Goal: Information Seeking & Learning: Learn about a topic

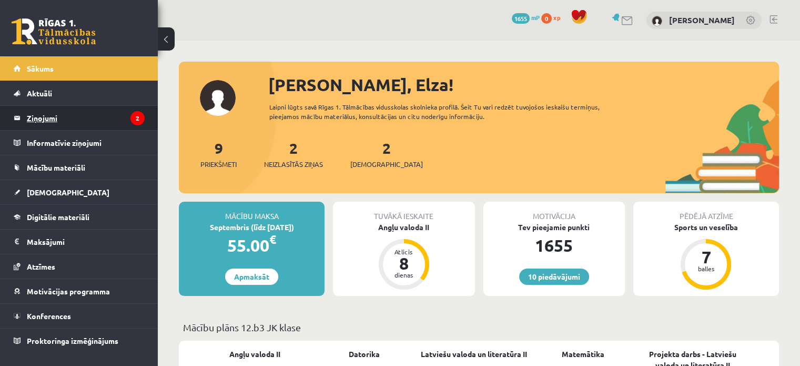
click at [120, 122] on legend "Ziņojumi 2" at bounding box center [86, 118] width 118 height 24
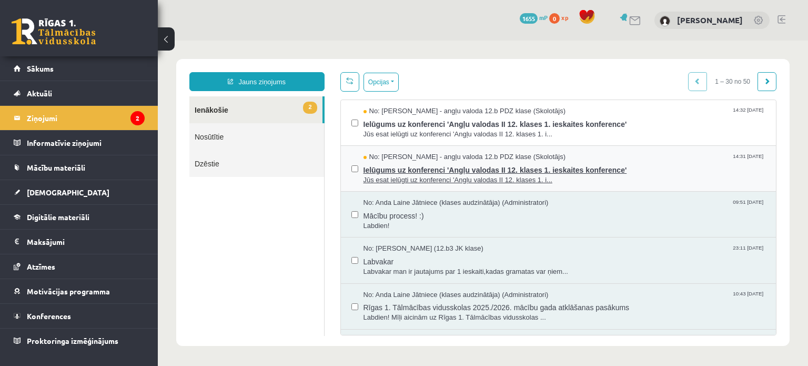
click at [502, 175] on span "Jūs esat ielūgti uz konferenci 'Angļu valodas II 12. klases 1. i..." at bounding box center [565, 180] width 403 height 10
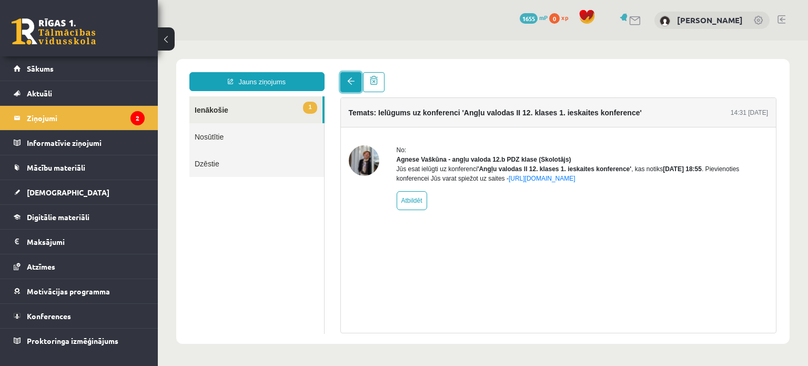
click at [359, 76] on link at bounding box center [350, 82] width 21 height 20
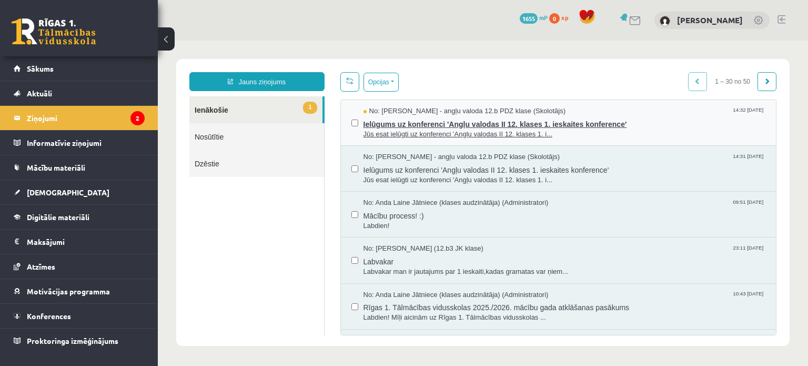
click at [406, 129] on span "Jūs esat ielūgti uz konferenci 'Angļu valodas II 12. klases 1. i..." at bounding box center [565, 134] width 403 height 10
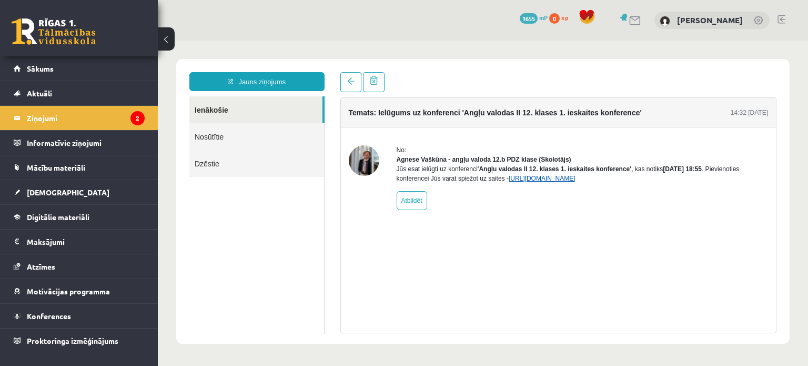
click at [540, 182] on link "https://eskola.r1tv.lv/conferences/4774/join" at bounding box center [542, 178] width 67 height 7
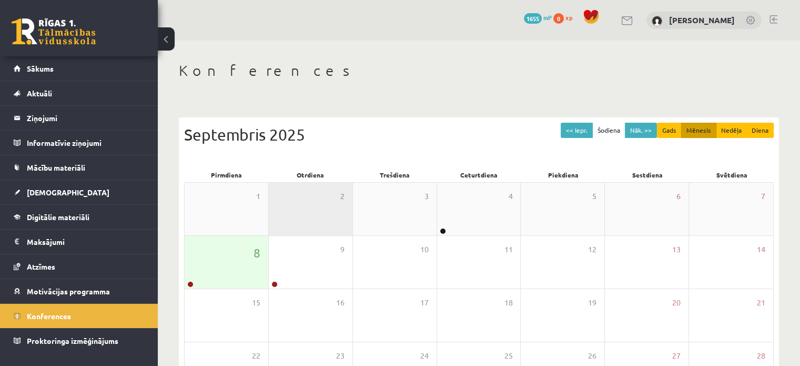
scroll to position [135, 0]
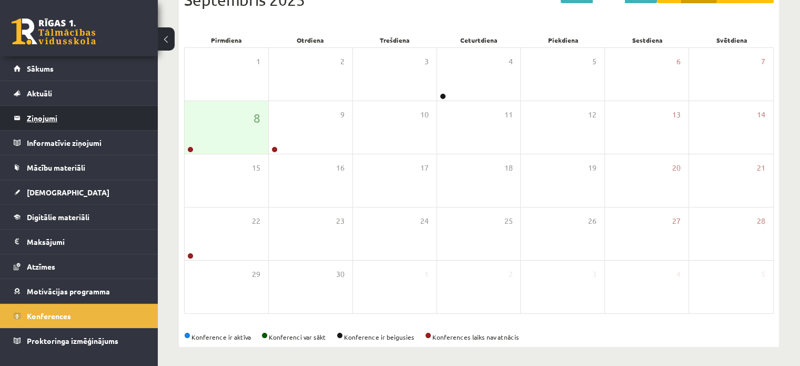
click at [61, 122] on legend "Ziņojumi 0" at bounding box center [86, 118] width 118 height 24
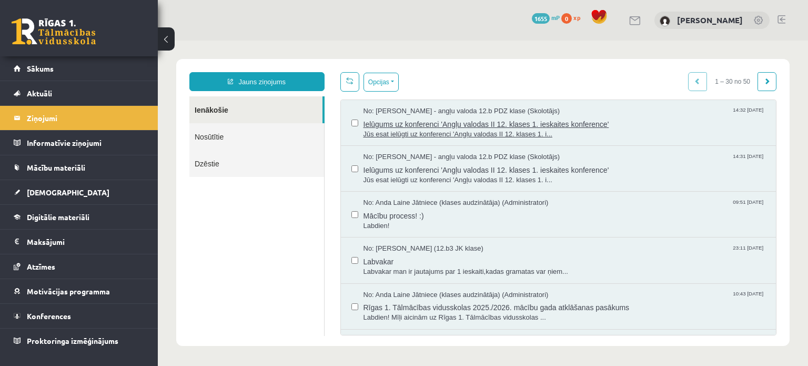
click at [497, 116] on span "Ielūgums uz konferenci 'Angļu valodas II 12. klases 1. ieskaites konference'" at bounding box center [565, 122] width 403 height 13
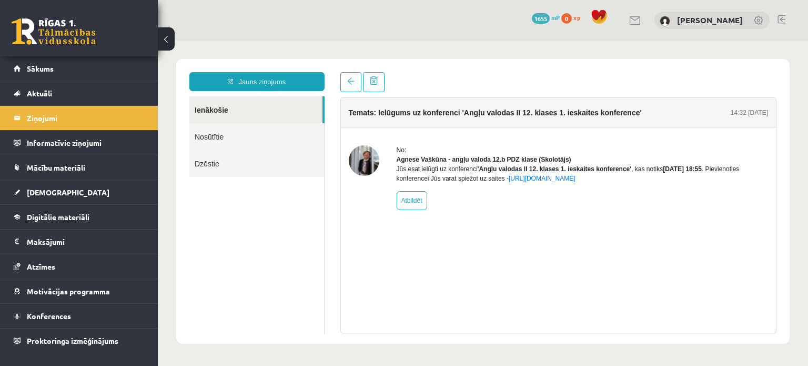
click at [368, 163] on img at bounding box center [364, 160] width 31 height 31
click at [567, 182] on link "[URL][DOMAIN_NAME]" at bounding box center [542, 178] width 67 height 7
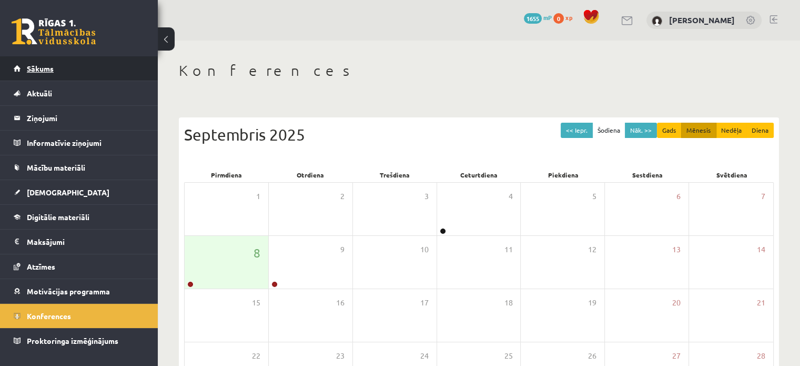
click at [59, 71] on link "Sākums" at bounding box center [79, 68] width 131 height 24
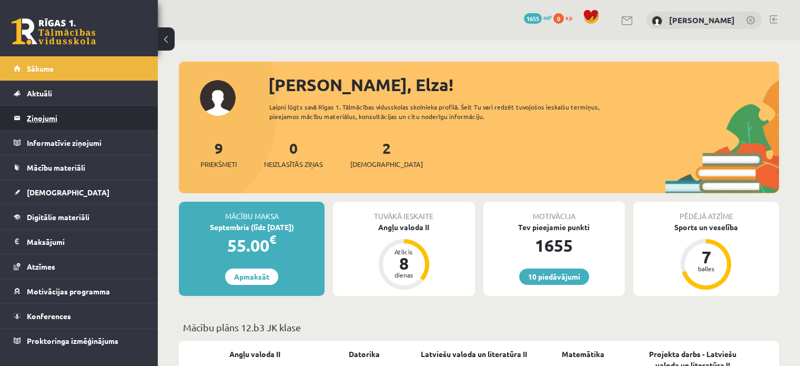
click at [42, 117] on legend "Ziņojumi 0" at bounding box center [86, 118] width 118 height 24
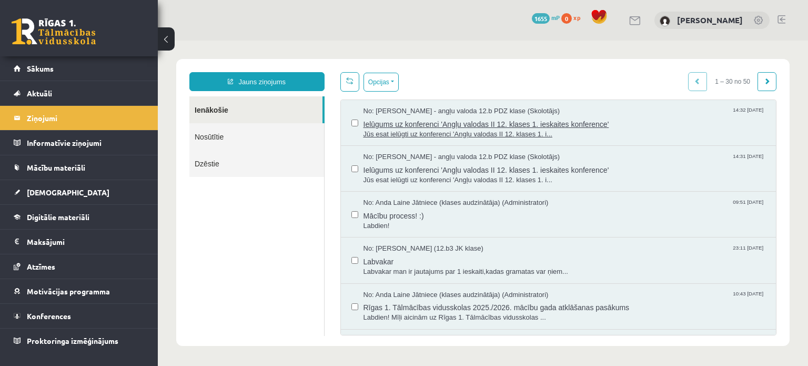
click at [533, 116] on span "Ielūgums uz konferenci 'Angļu valodas II 12. klases 1. ieskaites konference'" at bounding box center [565, 122] width 403 height 13
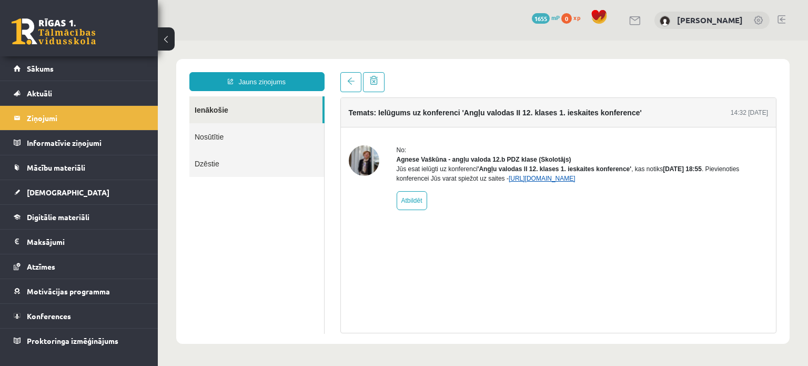
click at [562, 182] on link "https://eskola.r1tv.lv/conferences/4774/join" at bounding box center [542, 178] width 67 height 7
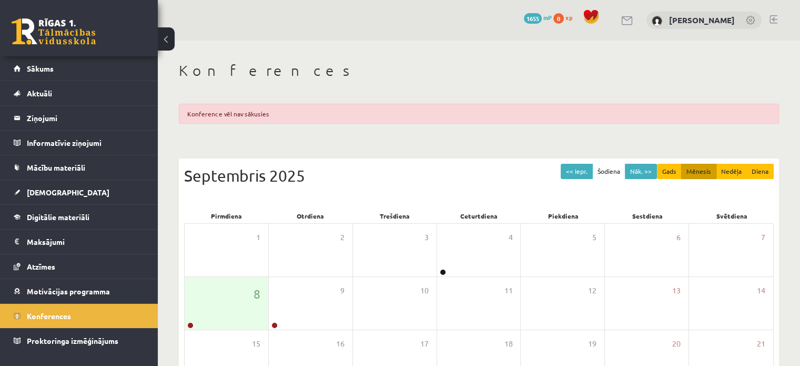
click at [411, 115] on div "Konference vēl nav sākusies" at bounding box center [479, 114] width 600 height 20
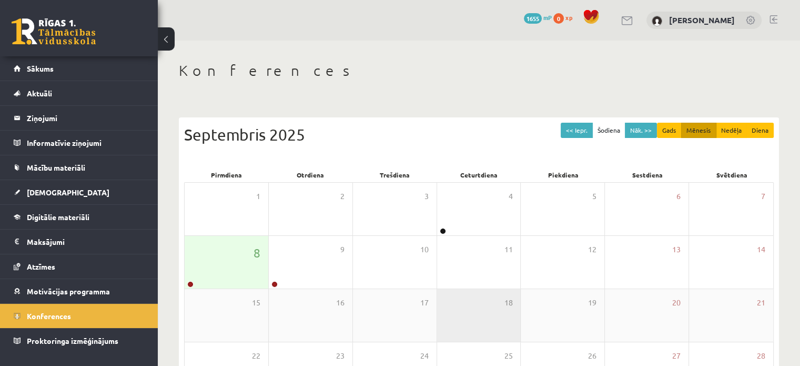
scroll to position [136, 0]
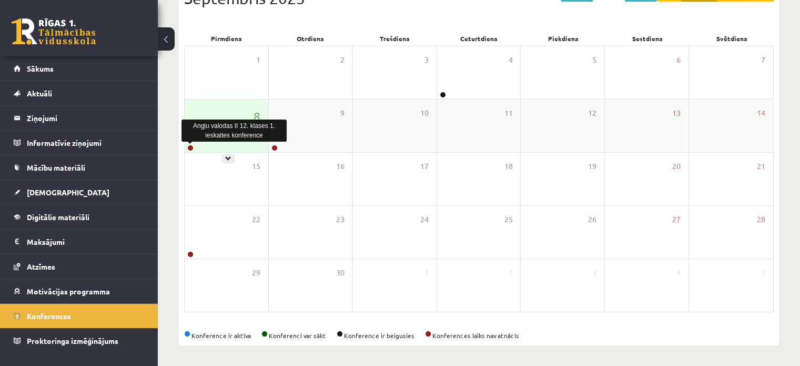
click at [192, 149] on link at bounding box center [190, 148] width 6 height 6
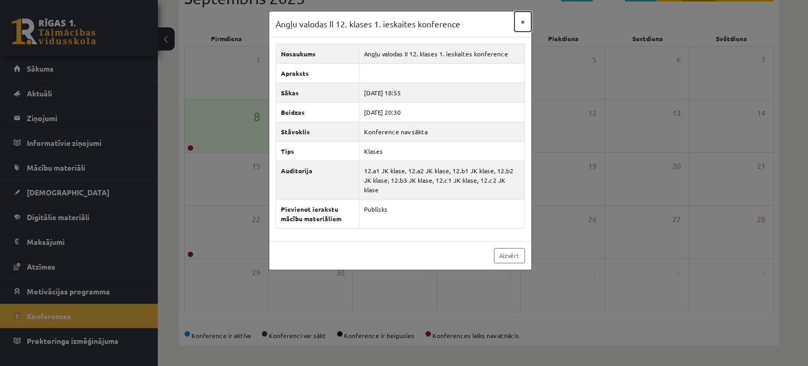
click at [523, 25] on button "×" at bounding box center [523, 22] width 17 height 20
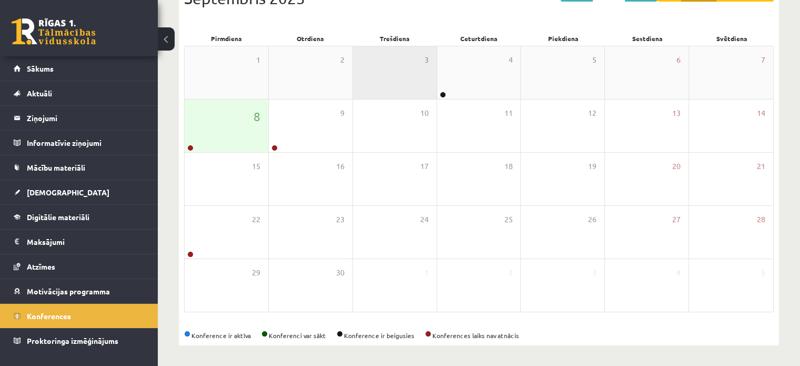
scroll to position [0, 0]
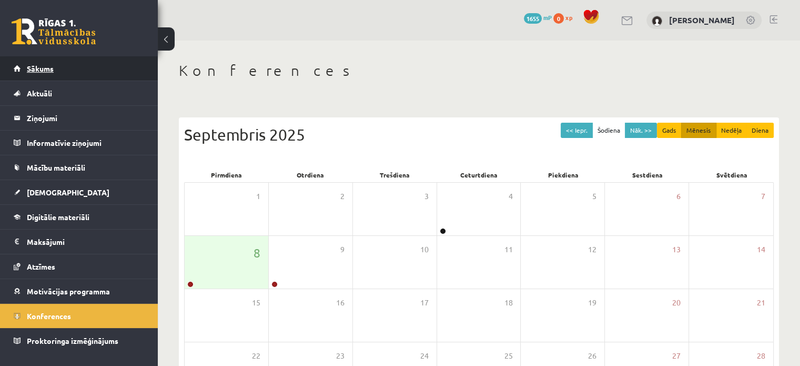
click at [116, 77] on link "Sākums" at bounding box center [79, 68] width 131 height 24
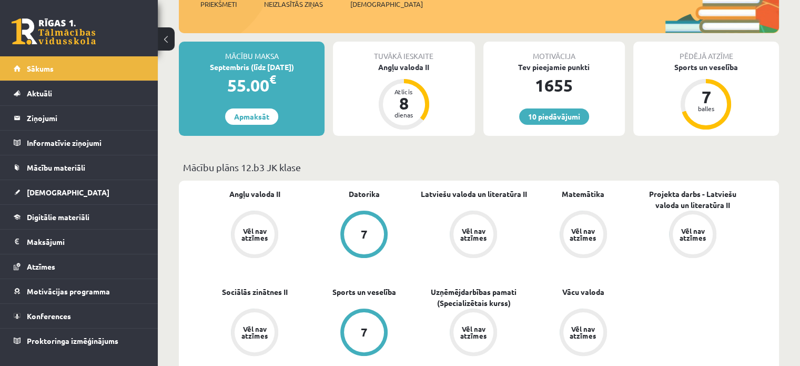
scroll to position [163, 0]
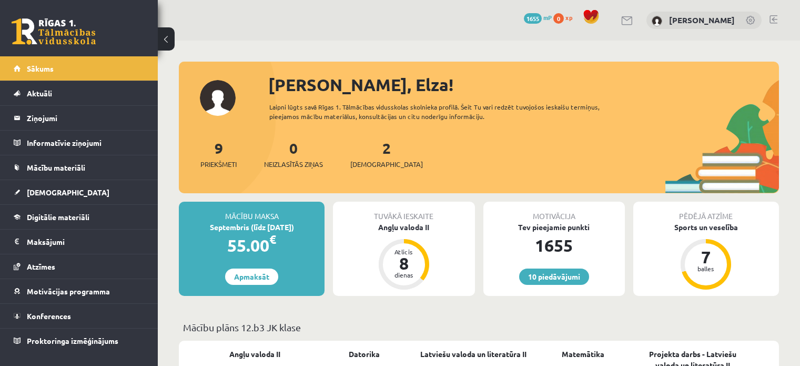
scroll to position [162, 0]
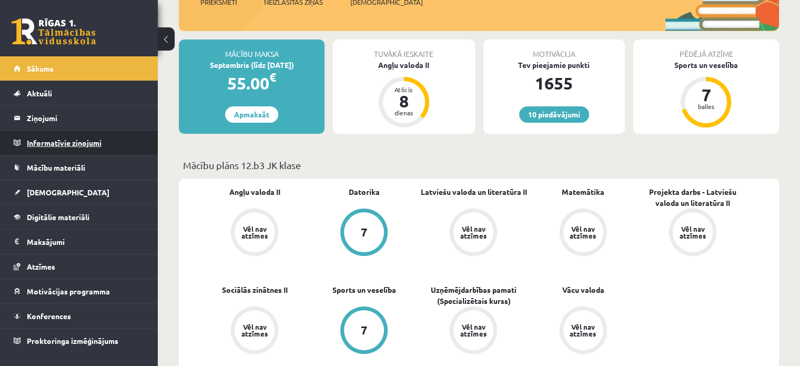
click at [46, 143] on legend "Informatīvie ziņojumi 0" at bounding box center [86, 142] width 118 height 24
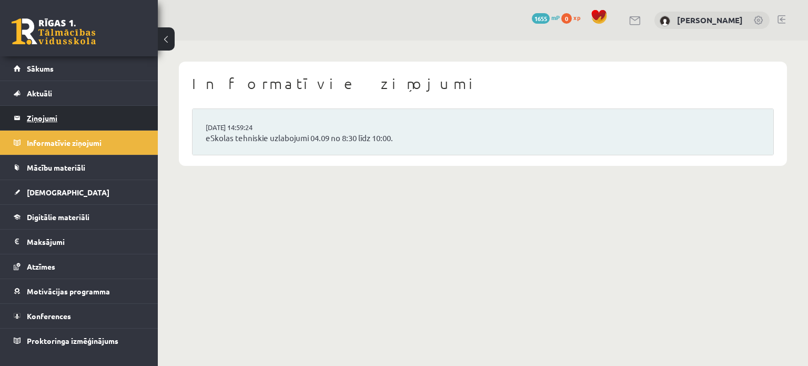
click at [41, 112] on legend "Ziņojumi 0" at bounding box center [86, 118] width 118 height 24
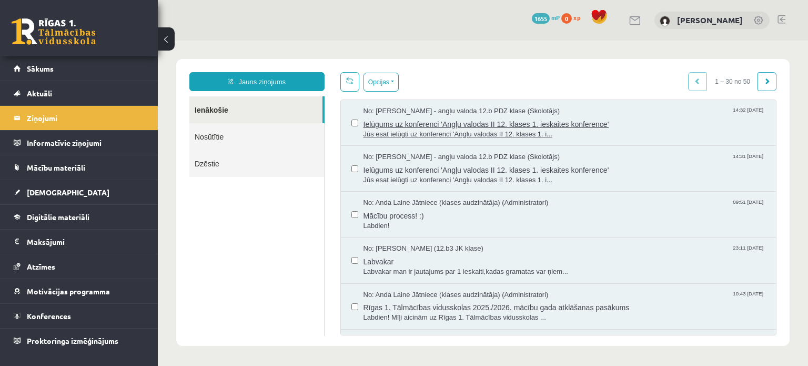
click at [418, 131] on span "Jūs esat ielūgti uz konferenci 'Angļu valodas II 12. klases 1. i..." at bounding box center [565, 134] width 403 height 10
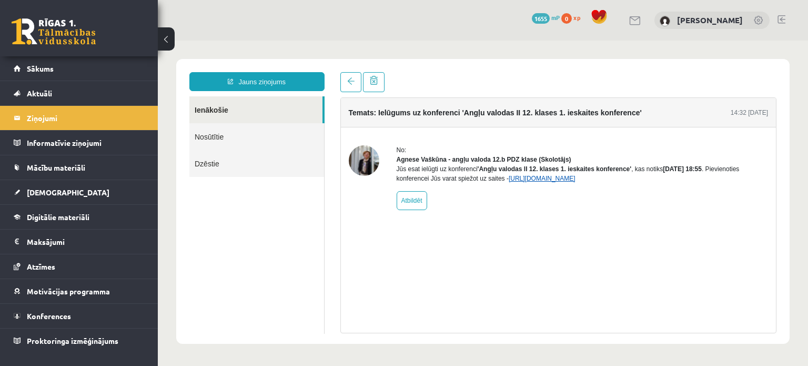
click at [576, 182] on link "[URL][DOMAIN_NAME]" at bounding box center [542, 178] width 67 height 7
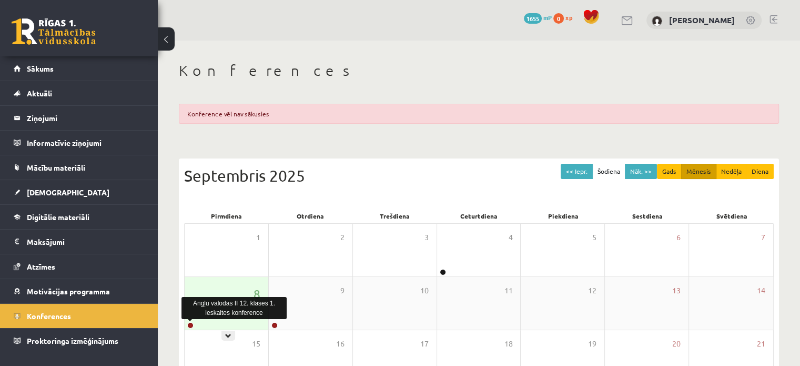
click at [192, 326] on link at bounding box center [190, 325] width 6 height 6
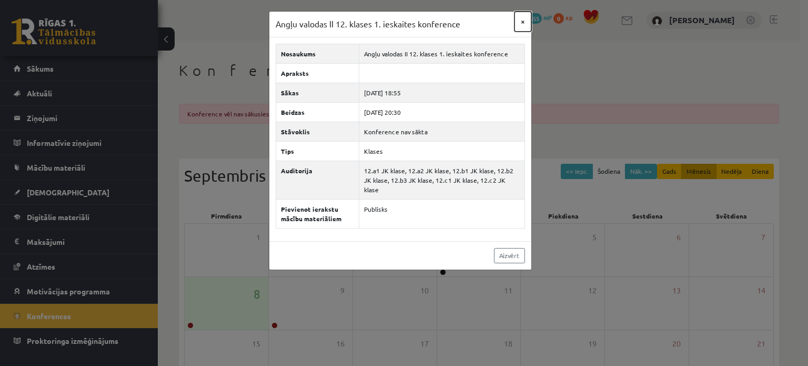
click at [522, 19] on button "×" at bounding box center [523, 22] width 17 height 20
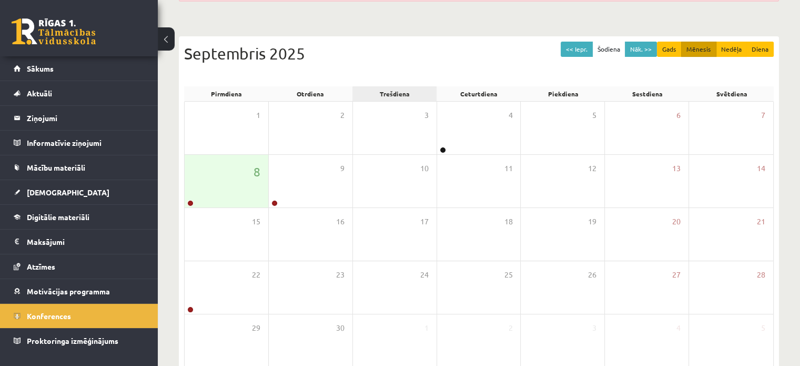
scroll to position [119, 0]
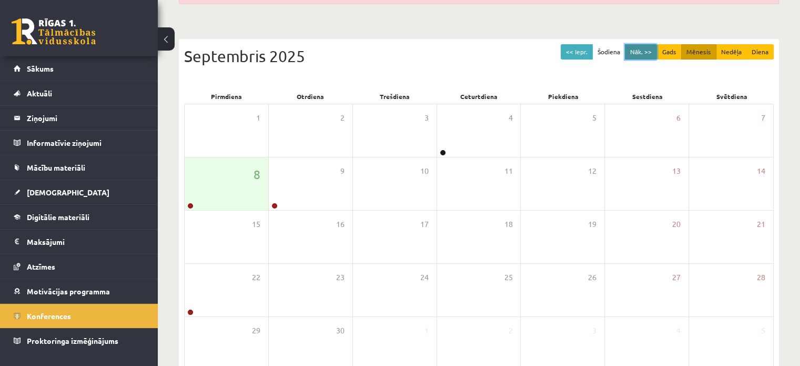
click at [633, 50] on button "Nāk. >>" at bounding box center [641, 51] width 32 height 15
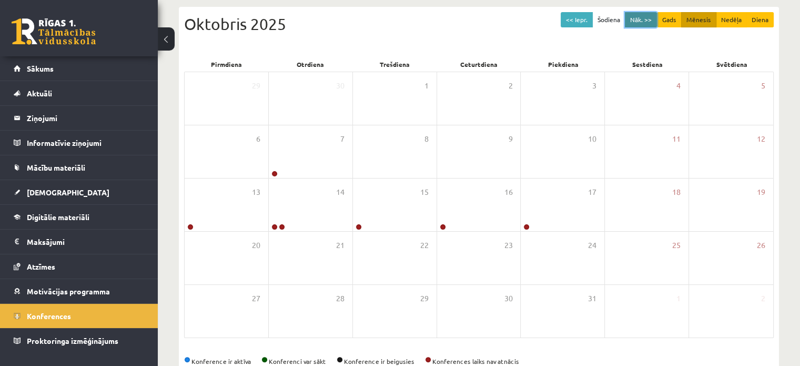
scroll to position [156, 0]
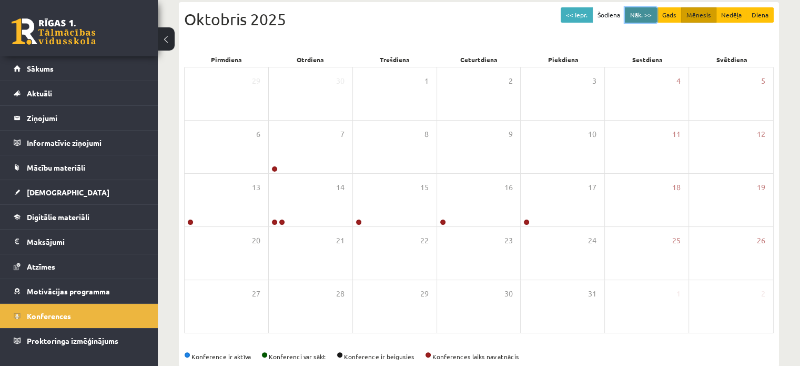
click at [632, 16] on button "Nāk. >>" at bounding box center [641, 14] width 32 height 15
click at [646, 13] on button "Nāk. >>" at bounding box center [641, 14] width 32 height 15
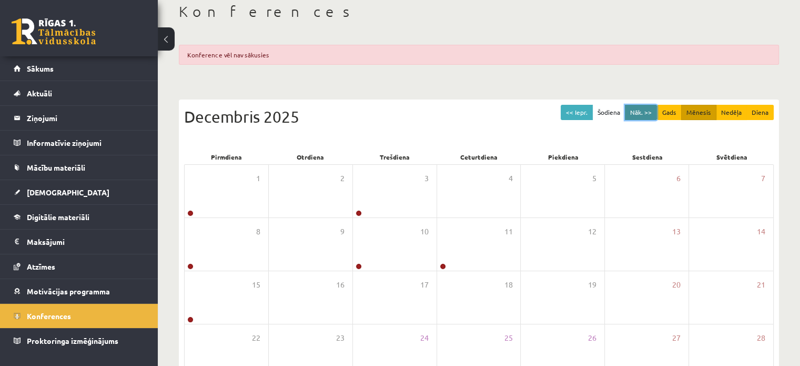
scroll to position [56, 0]
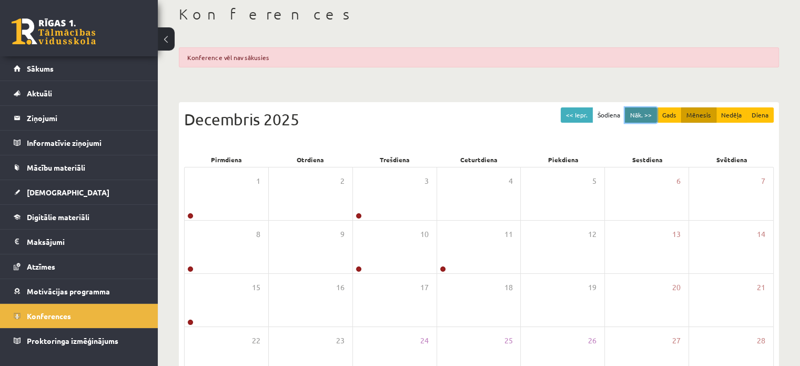
click at [641, 119] on button "Nāk. >>" at bounding box center [641, 114] width 32 height 15
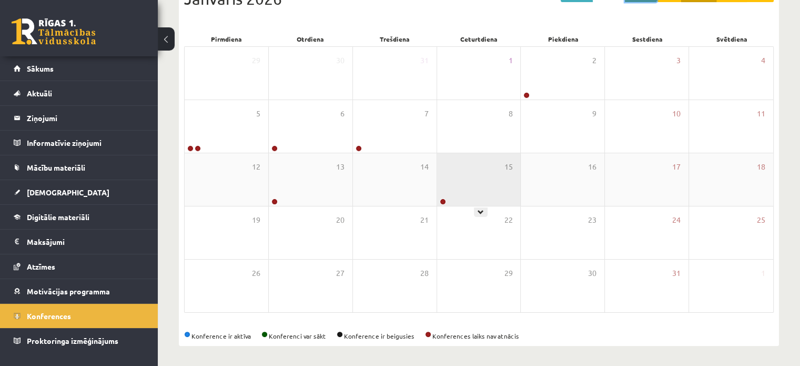
scroll to position [0, 0]
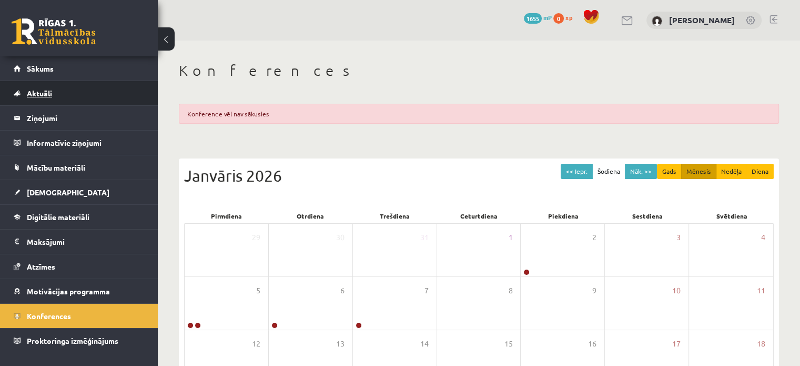
click at [46, 100] on link "Aktuāli" at bounding box center [79, 93] width 131 height 24
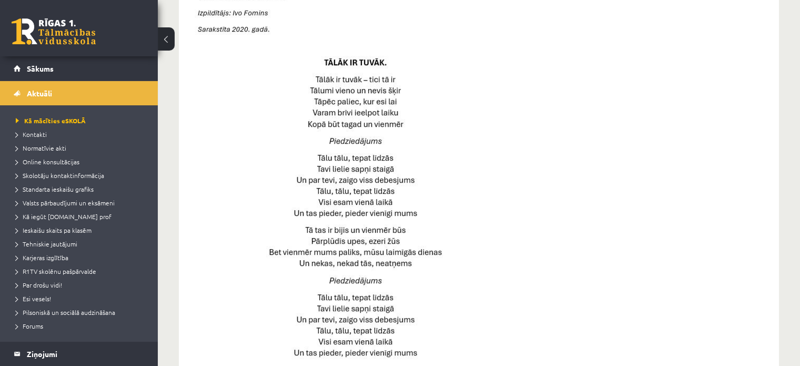
scroll to position [489, 0]
click at [46, 200] on span "Valsts pārbaudījumi un eksāmeni" at bounding box center [65, 202] width 99 height 8
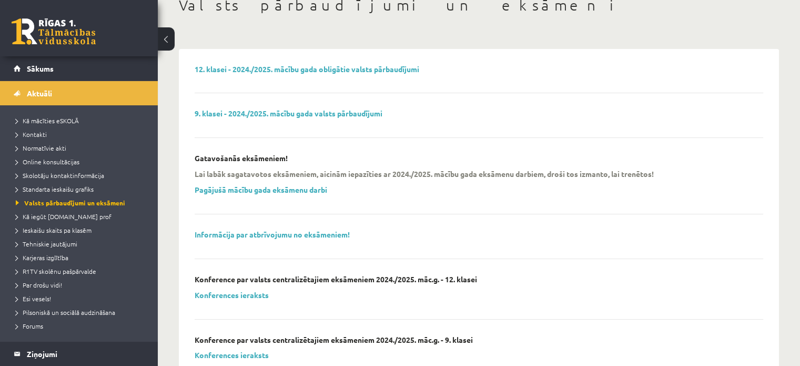
scroll to position [65, 0]
click at [376, 72] on link "12. klasei - 2024./2025. mācību gada obligātie valsts pārbaudījumi" at bounding box center [307, 68] width 225 height 9
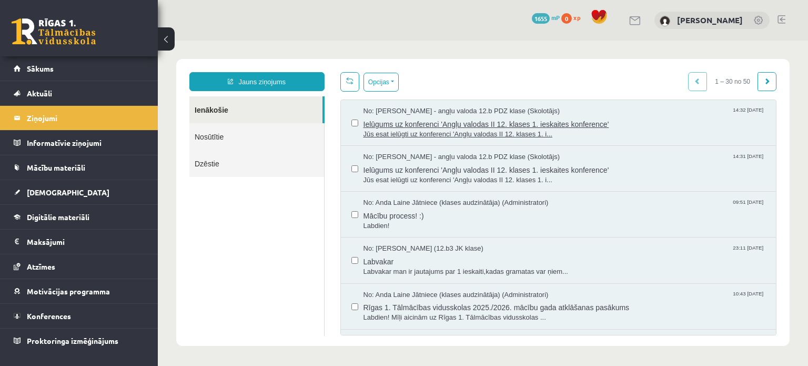
click at [490, 120] on span "Ielūgums uz konferenci 'Angļu valodas II 12. klases 1. ieskaites konference'" at bounding box center [565, 122] width 403 height 13
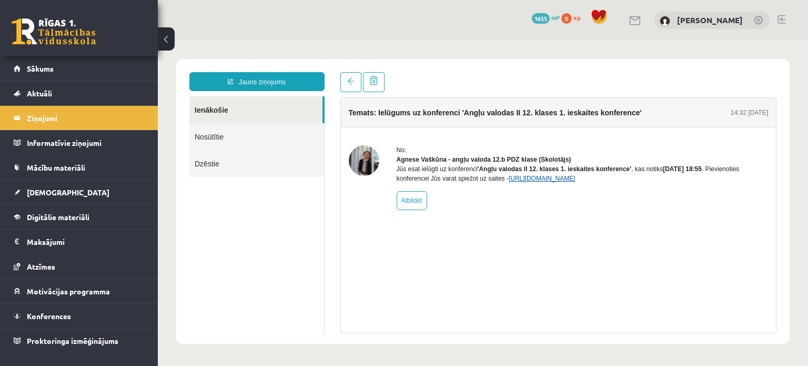
click at [526, 182] on link "https://eskola.r1tv.lv/conferences/4774/join" at bounding box center [542, 178] width 67 height 7
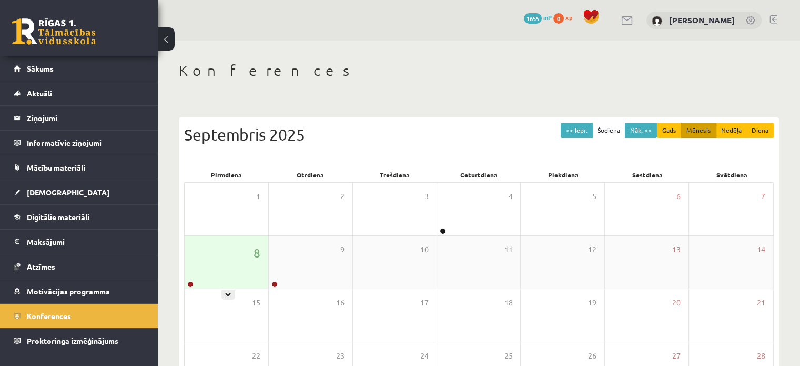
click at [187, 287] on div at bounding box center [190, 284] width 10 height 7
click at [78, 63] on link "Sākums" at bounding box center [79, 68] width 131 height 24
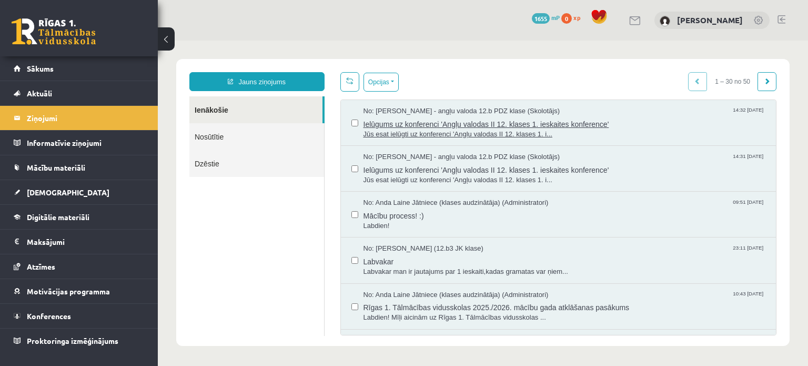
click at [431, 125] on span "Ielūgums uz konferenci 'Angļu valodas II 12. klases 1. ieskaites konference'" at bounding box center [565, 122] width 403 height 13
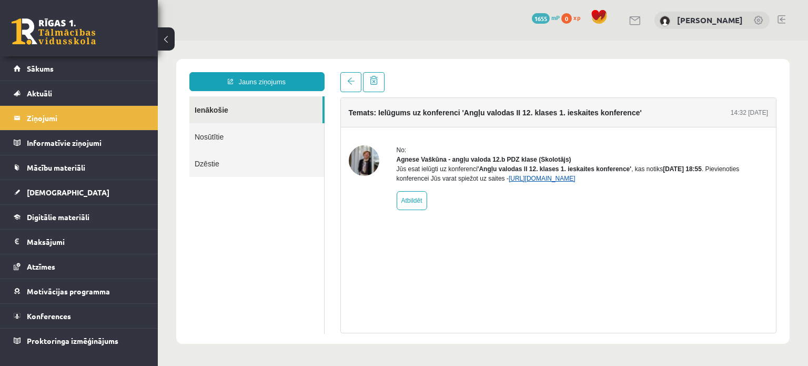
click at [532, 182] on link "https://eskola.r1tv.lv/conferences/4774/join" at bounding box center [542, 178] width 67 height 7
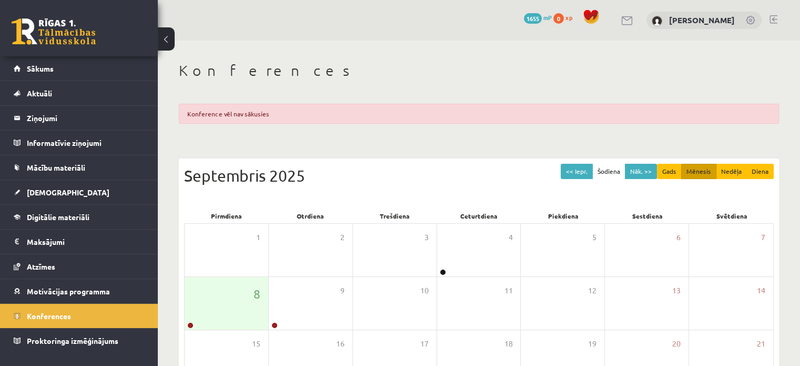
click at [320, 118] on div "Konference vēl nav sākusies" at bounding box center [479, 114] width 600 height 20
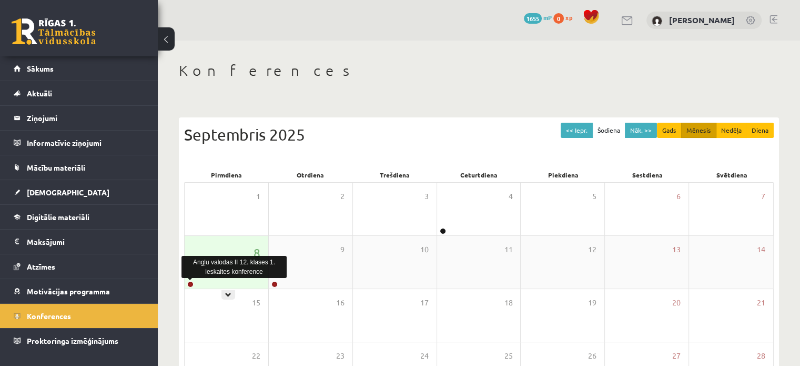
click at [192, 283] on link at bounding box center [190, 284] width 6 height 6
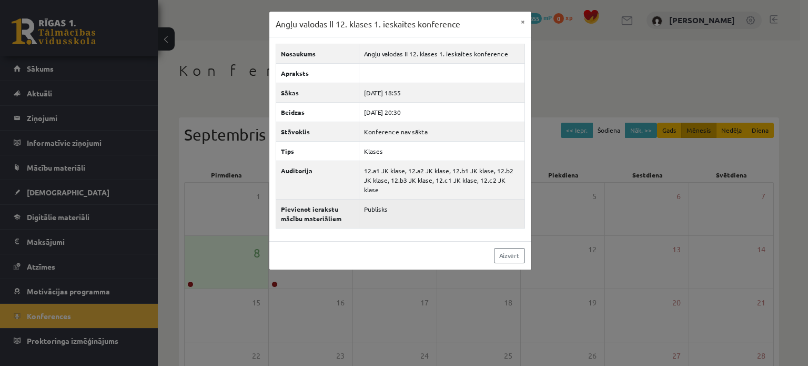
click at [412, 199] on td "Publisks" at bounding box center [441, 213] width 165 height 29
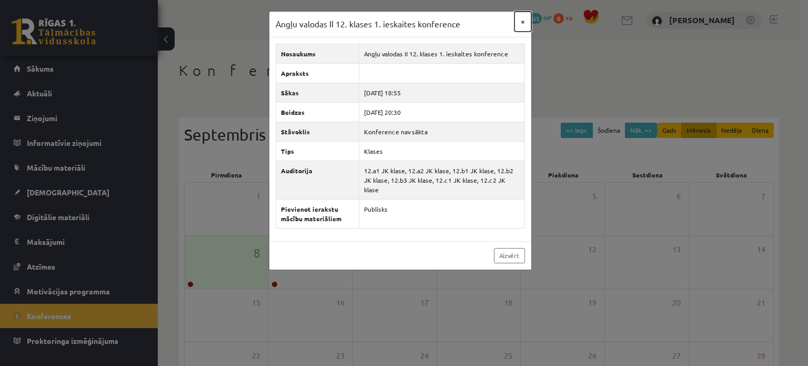
click at [523, 19] on button "×" at bounding box center [523, 22] width 17 height 20
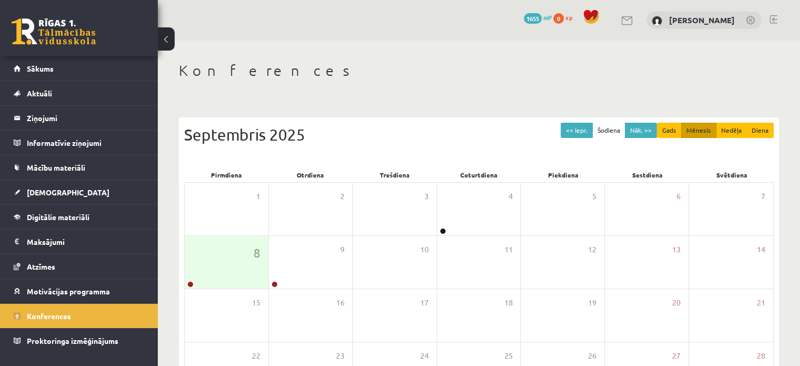
click at [634, 20] on link at bounding box center [627, 20] width 13 height 9
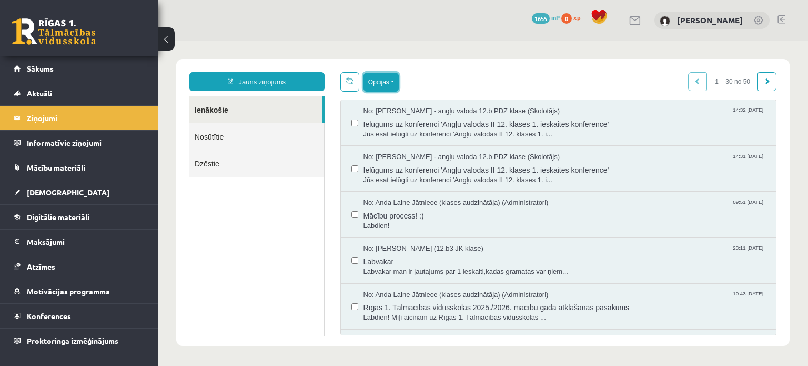
click at [370, 89] on button "Opcijas" at bounding box center [381, 82] width 35 height 19
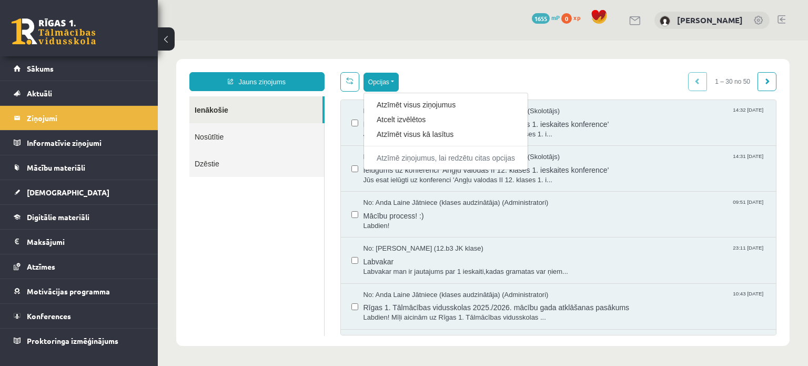
click at [442, 94] on div "Atzīmēt visus ziņojumus Atcelt izvēlētos Atzīmēt visus kā lasītus Atzīmē ziņoju…" at bounding box center [446, 131] width 165 height 77
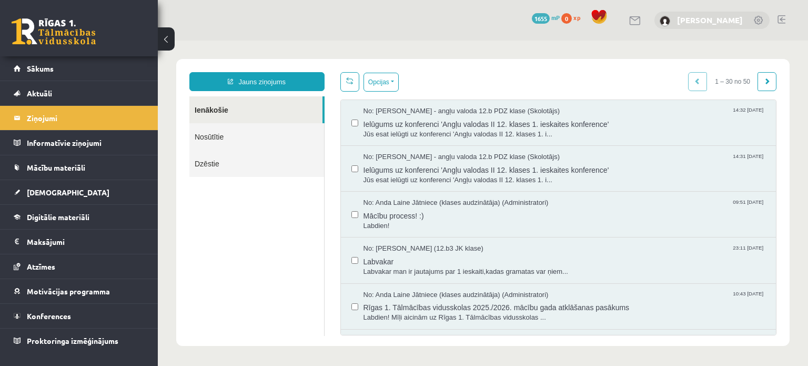
click at [697, 16] on link "[PERSON_NAME]" at bounding box center [710, 20] width 66 height 11
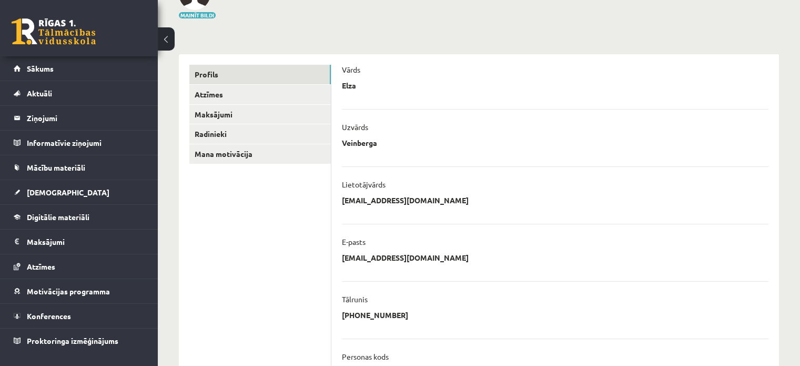
scroll to position [84, 0]
click at [253, 128] on link "Radinieki" at bounding box center [260, 133] width 142 height 19
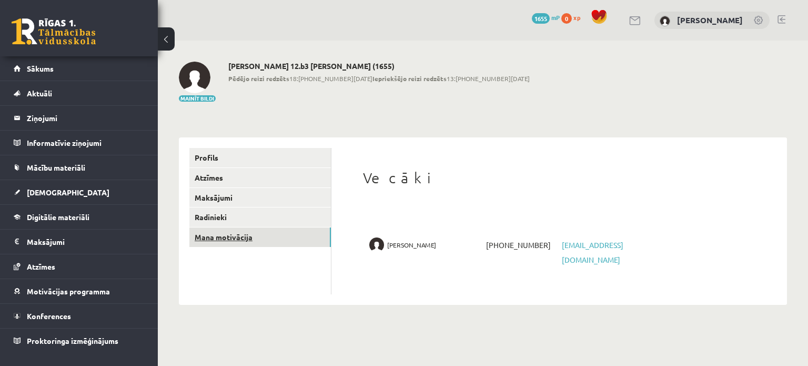
click at [223, 239] on link "Mana motivācija" at bounding box center [260, 236] width 142 height 19
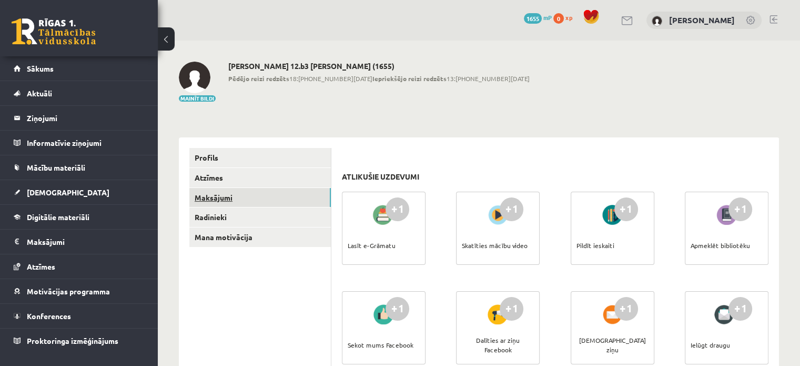
click at [223, 194] on link "Maksājumi" at bounding box center [260, 197] width 142 height 19
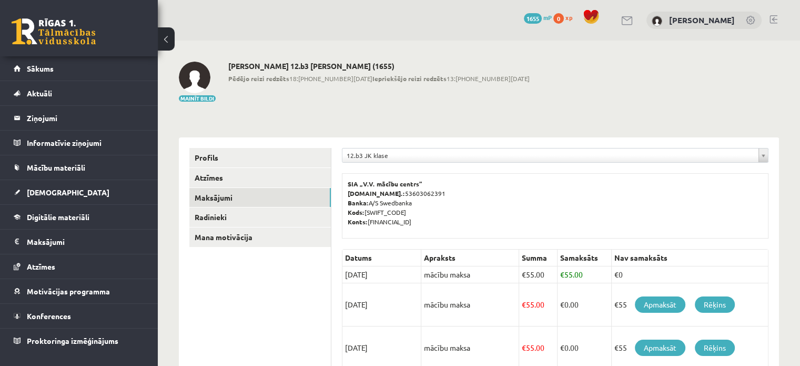
scroll to position [55, 0]
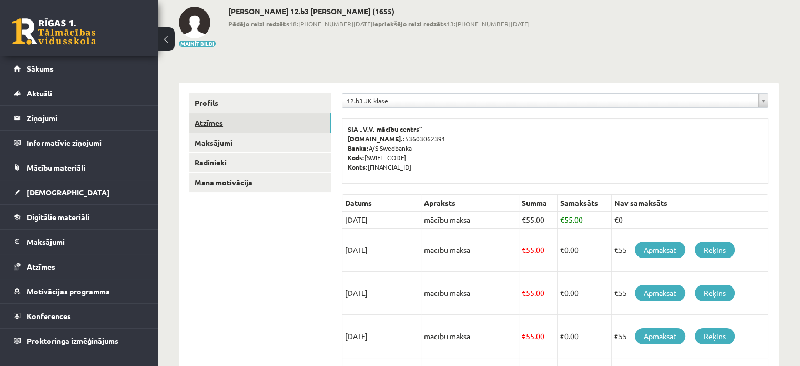
click at [238, 115] on link "Atzīmes" at bounding box center [260, 122] width 142 height 19
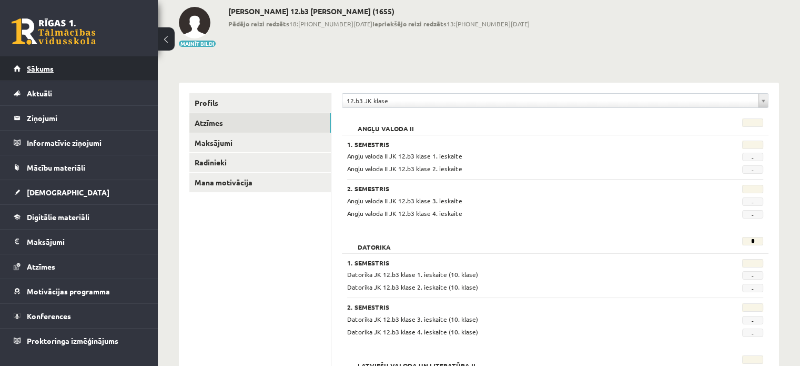
click at [53, 58] on link "Sākums" at bounding box center [79, 68] width 131 height 24
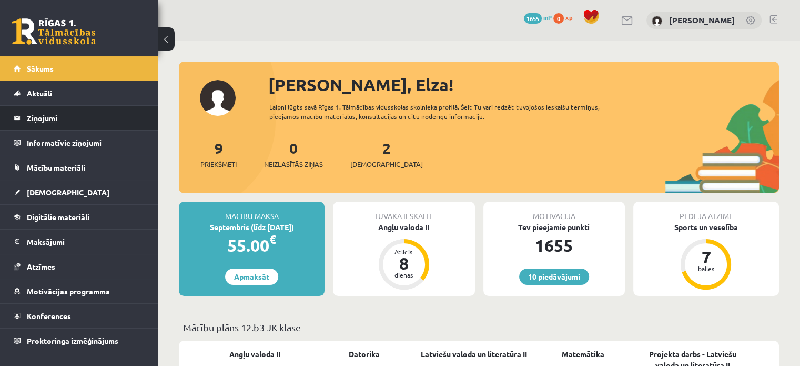
click at [58, 114] on legend "Ziņojumi 0" at bounding box center [86, 118] width 118 height 24
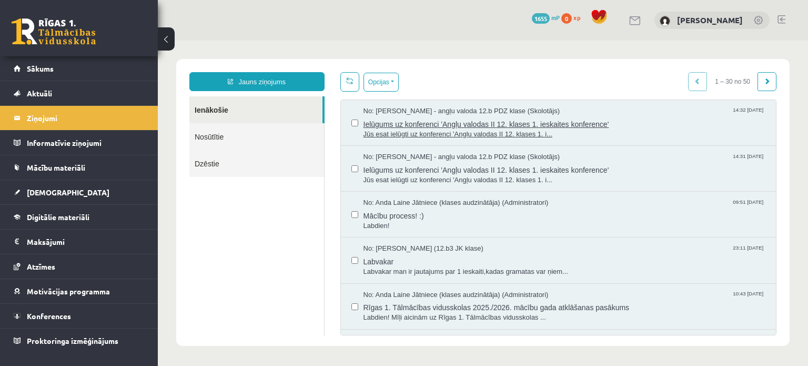
click at [478, 132] on span "Jūs esat ielūgti uz konferenci 'Angļu valodas II 12. klases 1. i..." at bounding box center [565, 134] width 403 height 10
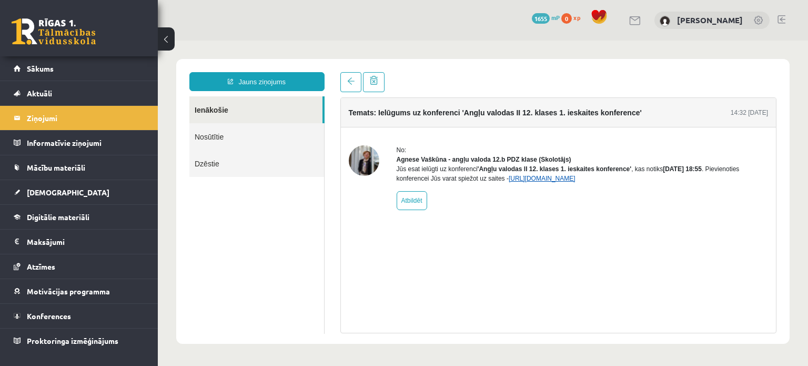
click at [548, 182] on link "https://eskola.r1tv.lv/conferences/4774/join" at bounding box center [542, 178] width 67 height 7
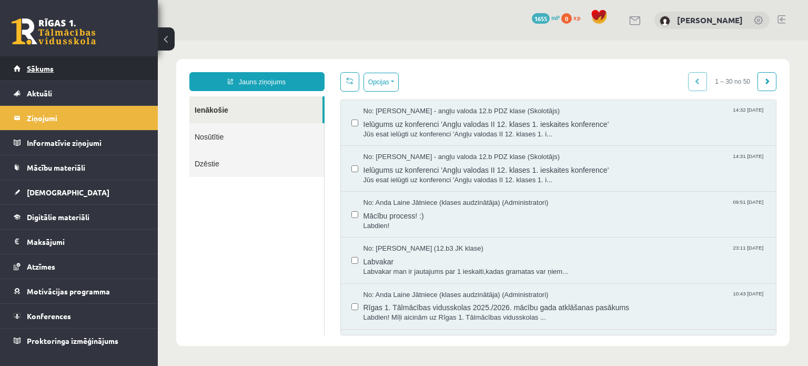
click at [88, 73] on link "Sākums" at bounding box center [79, 68] width 131 height 24
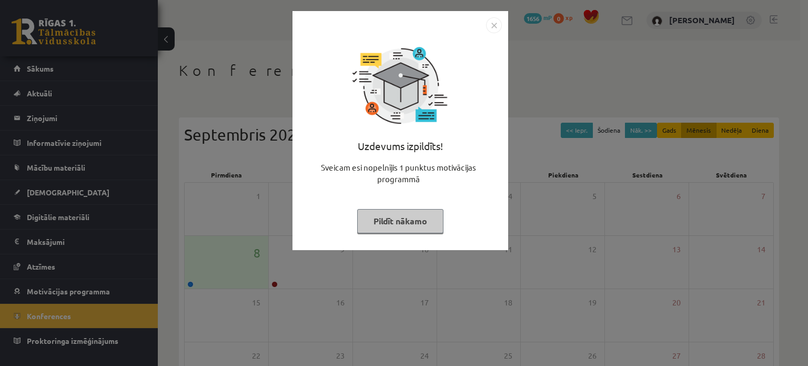
click at [389, 232] on button "Pildīt nākamo" at bounding box center [400, 221] width 86 height 24
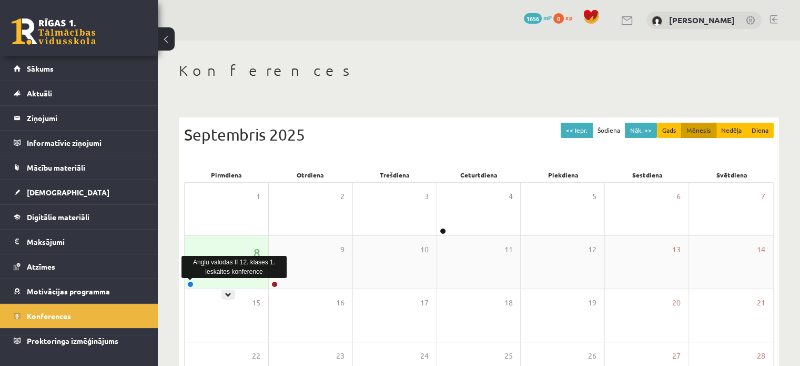
click at [187, 285] on link at bounding box center [190, 284] width 6 height 6
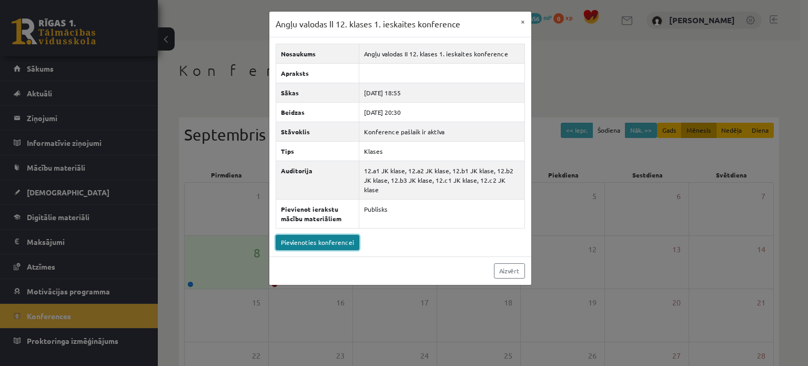
click at [330, 238] on link "Pievienoties konferencei" at bounding box center [318, 242] width 84 height 15
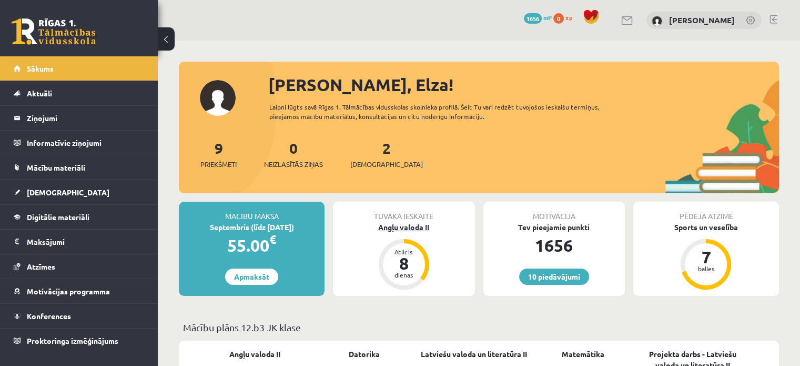
click at [402, 224] on div "Angļu valoda II" at bounding box center [404, 227] width 142 height 11
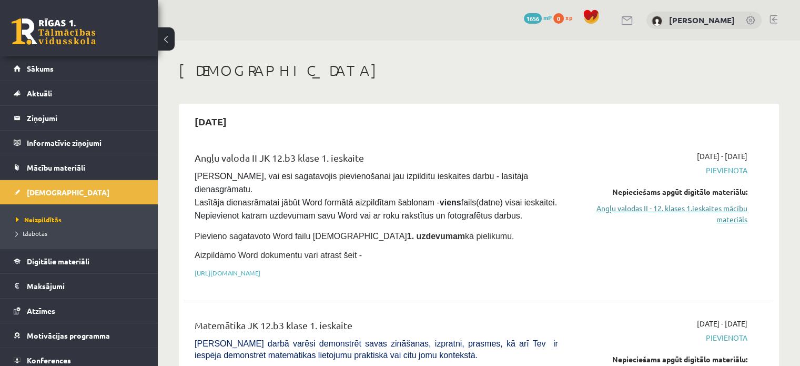
click at [608, 208] on link "Angļu valodas II - 12. klases 1.ieskaites mācību materiāls" at bounding box center [661, 214] width 174 height 22
click at [669, 204] on link "Angļu valodas II - 12. klases 1.ieskaites mācību materiāls" at bounding box center [661, 214] width 174 height 22
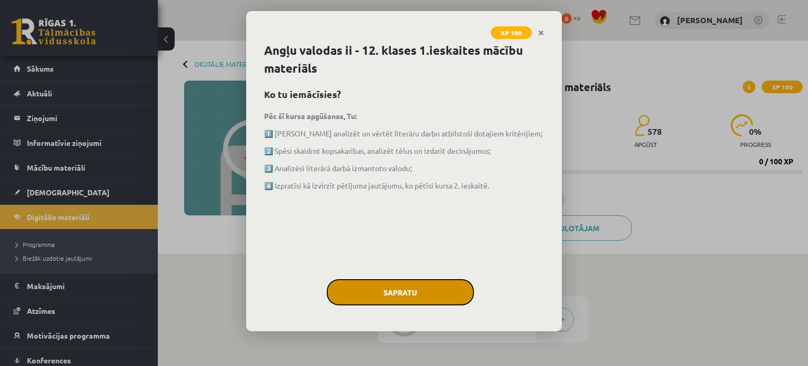
click at [439, 298] on button "Sapratu" at bounding box center [400, 292] width 147 height 26
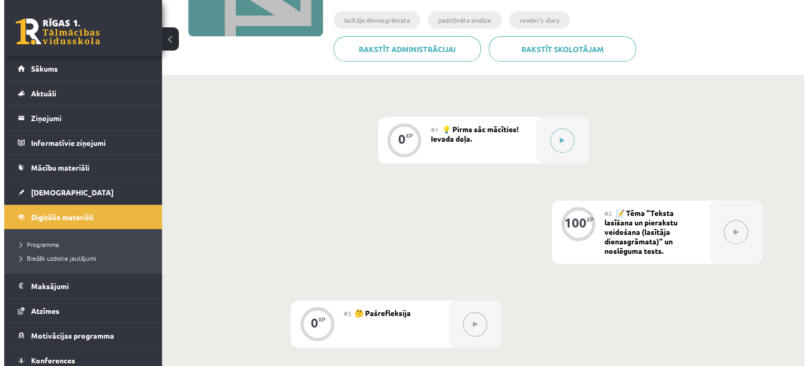
scroll to position [179, 0]
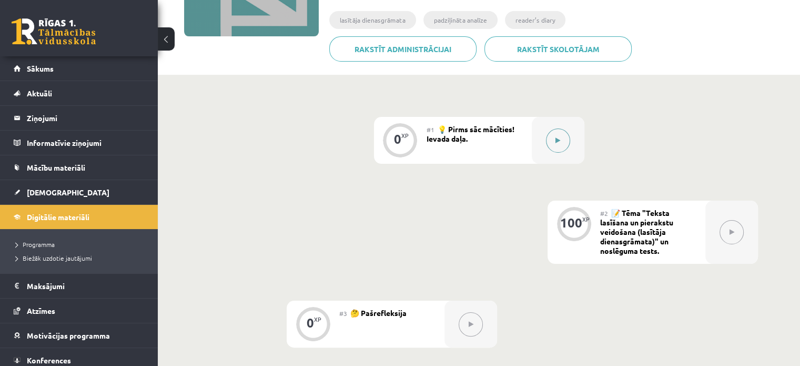
click at [563, 150] on div at bounding box center [558, 140] width 53 height 47
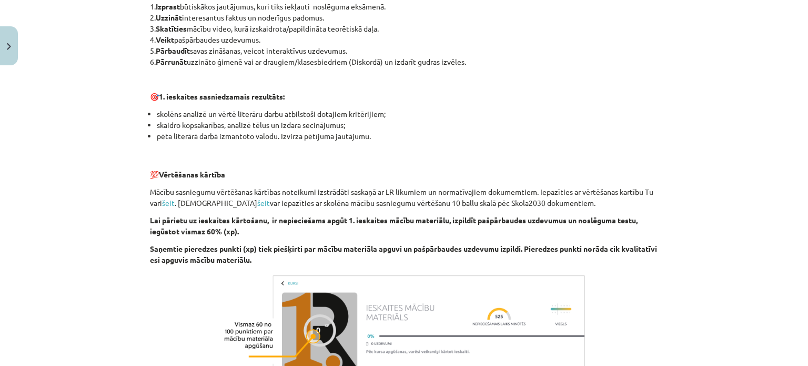
scroll to position [742, 0]
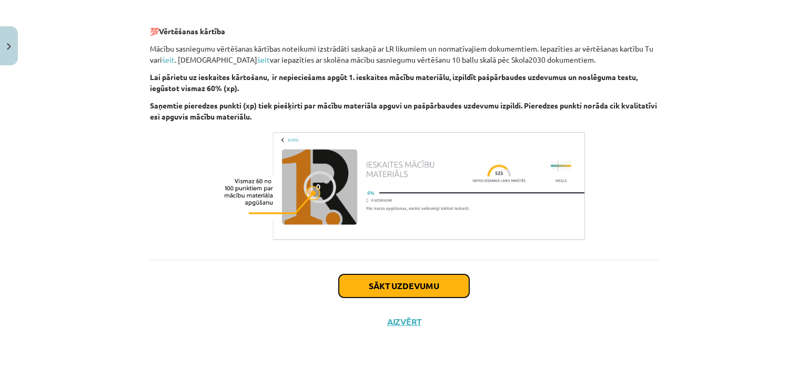
click at [414, 286] on button "Sākt uzdevumu" at bounding box center [404, 285] width 130 height 23
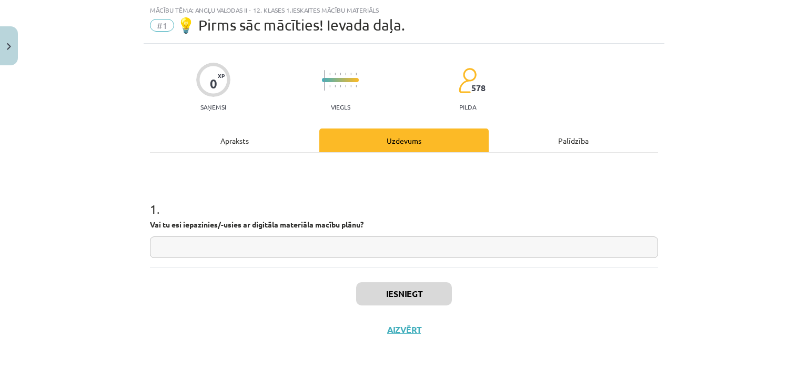
click at [333, 243] on input "text" at bounding box center [404, 247] width 508 height 22
type input "**"
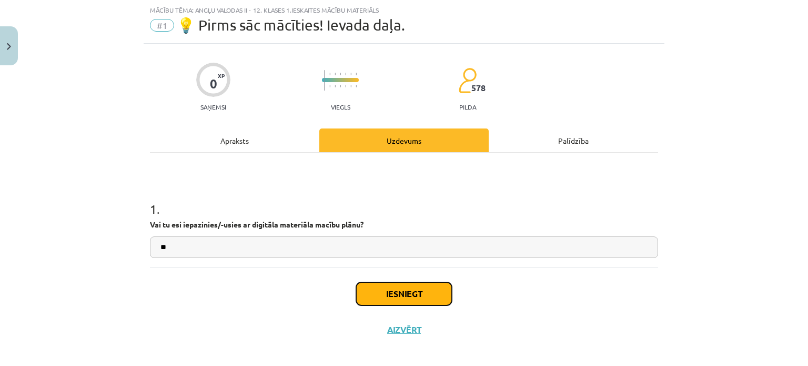
click at [380, 290] on button "Iesniegt" at bounding box center [404, 293] width 96 height 23
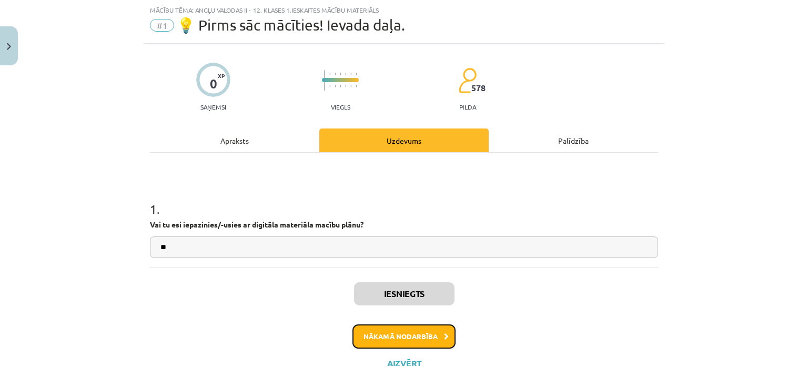
click at [375, 332] on button "Nākamā nodarbība" at bounding box center [404, 336] width 103 height 24
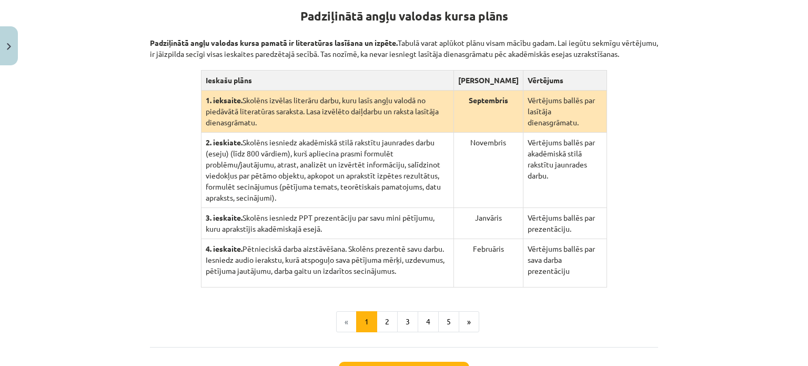
scroll to position [251, 0]
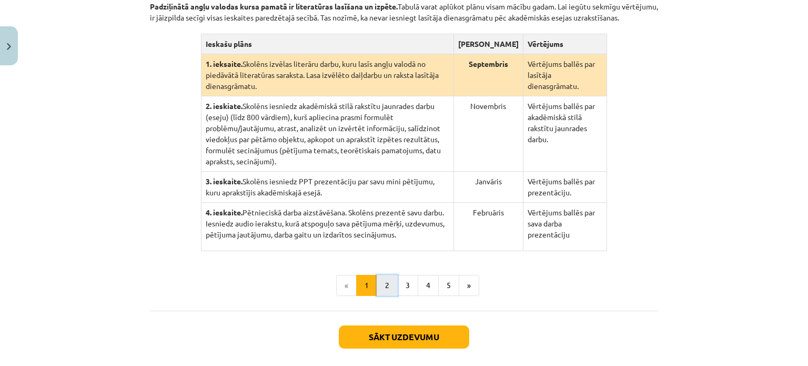
click at [385, 275] on button "2" at bounding box center [387, 285] width 21 height 21
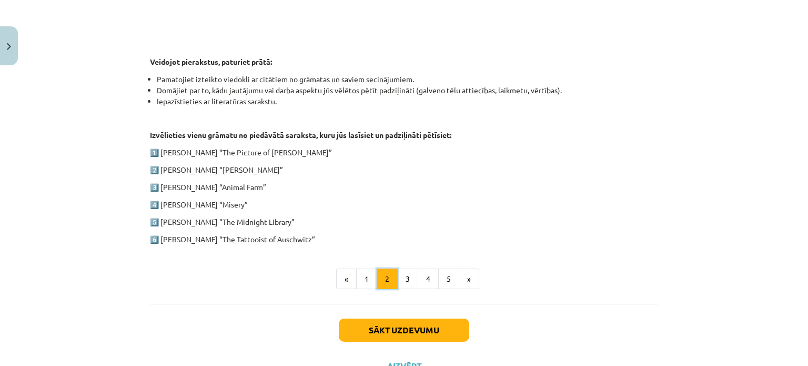
scroll to position [542, 0]
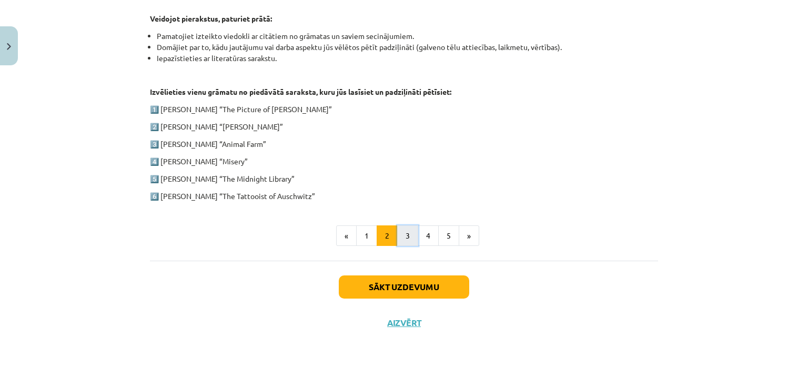
click at [407, 239] on button "3" at bounding box center [407, 235] width 21 height 21
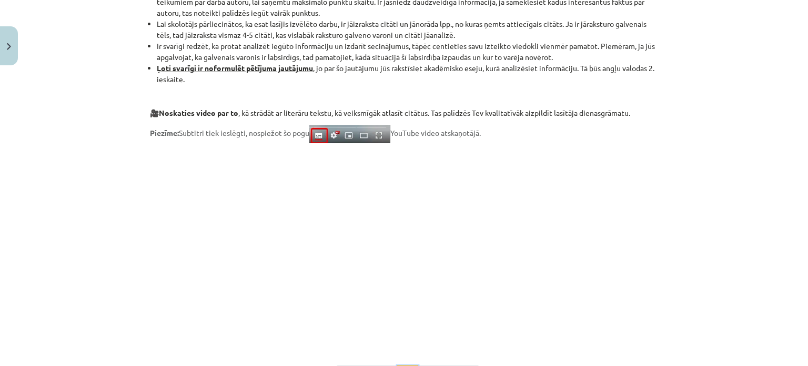
scroll to position [899, 0]
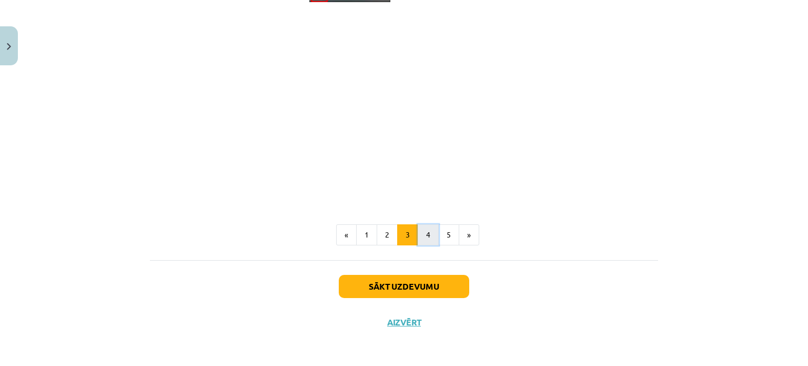
click at [419, 237] on button "4" at bounding box center [428, 234] width 21 height 21
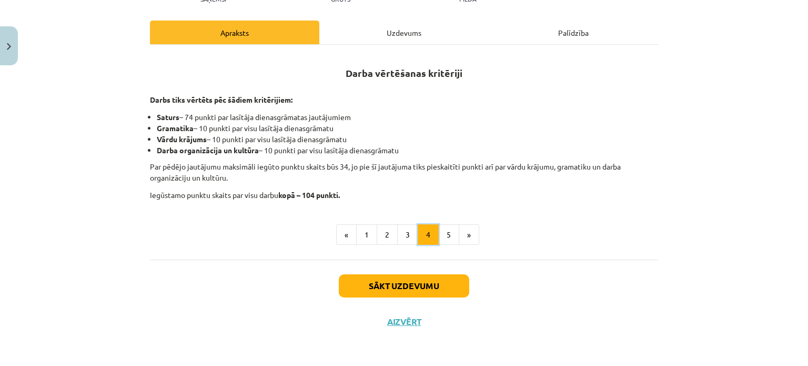
scroll to position [150, 0]
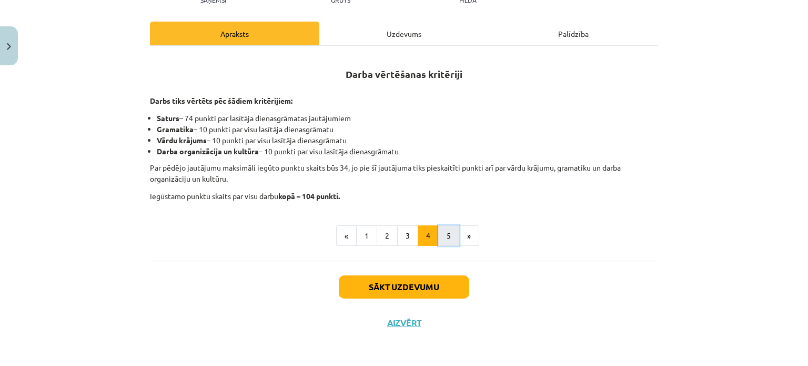
click at [446, 234] on button "5" at bounding box center [448, 235] width 21 height 21
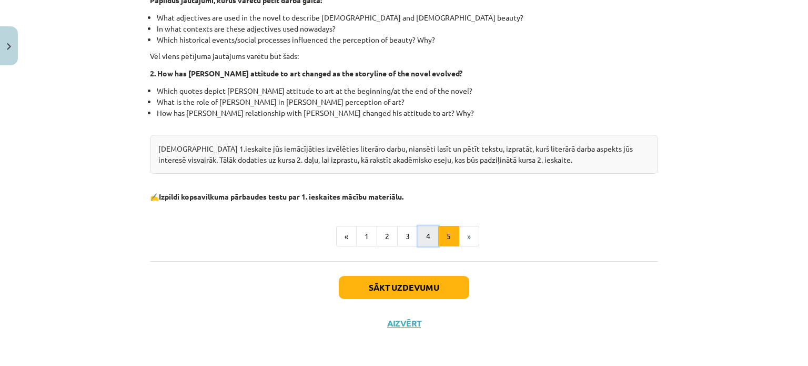
click at [431, 231] on button "4" at bounding box center [428, 236] width 21 height 21
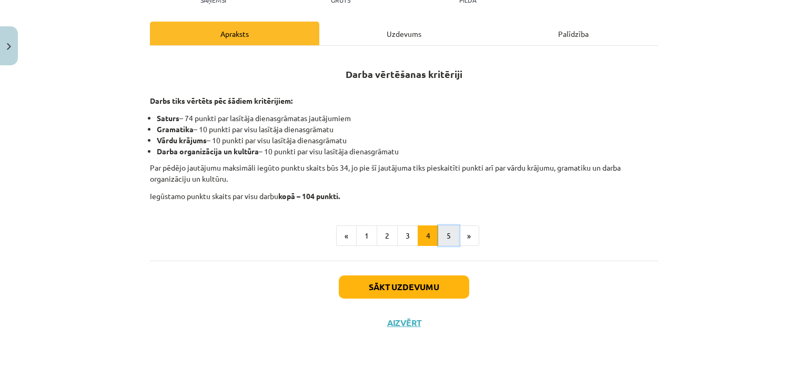
click at [443, 241] on button "5" at bounding box center [448, 235] width 21 height 21
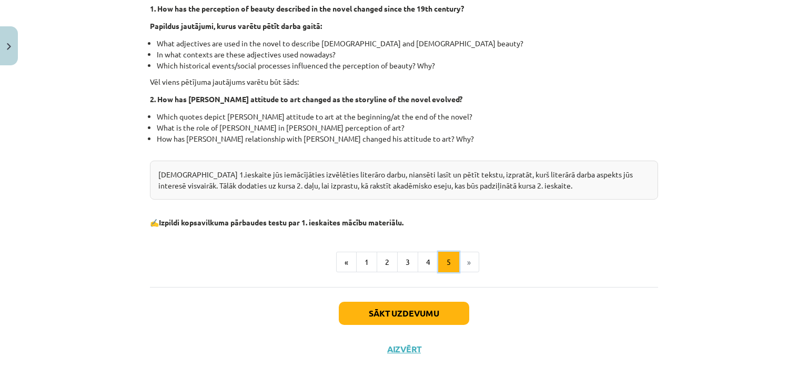
scroll to position [343, 0]
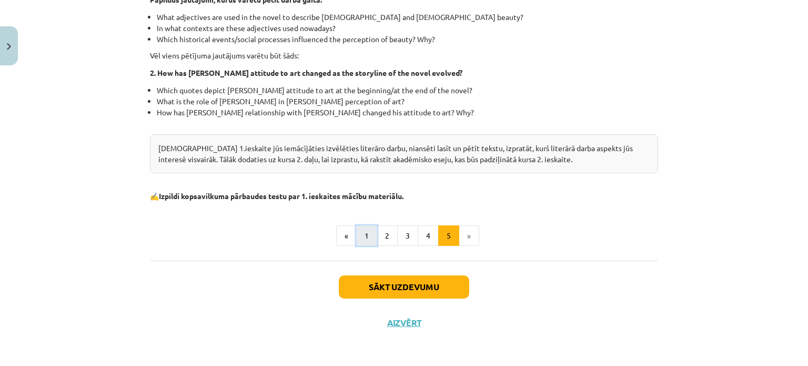
click at [373, 232] on button "1" at bounding box center [366, 235] width 21 height 21
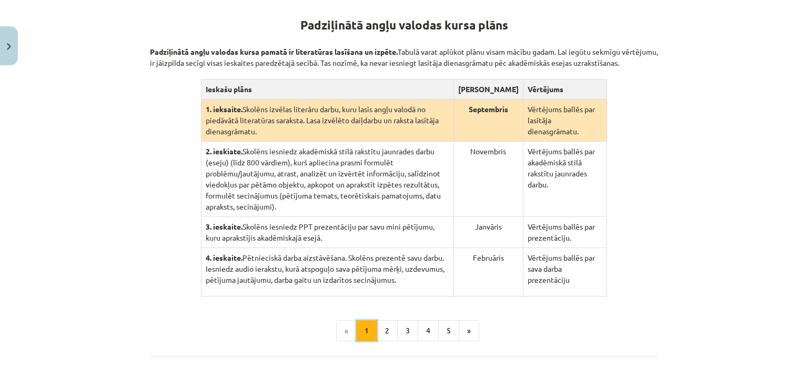
scroll to position [205, 0]
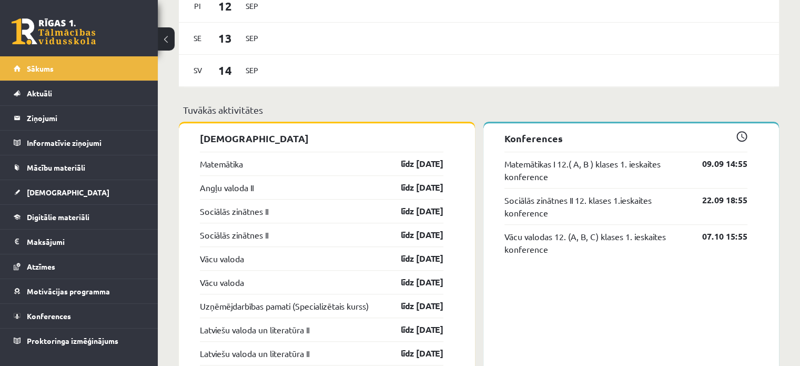
scroll to position [751, 0]
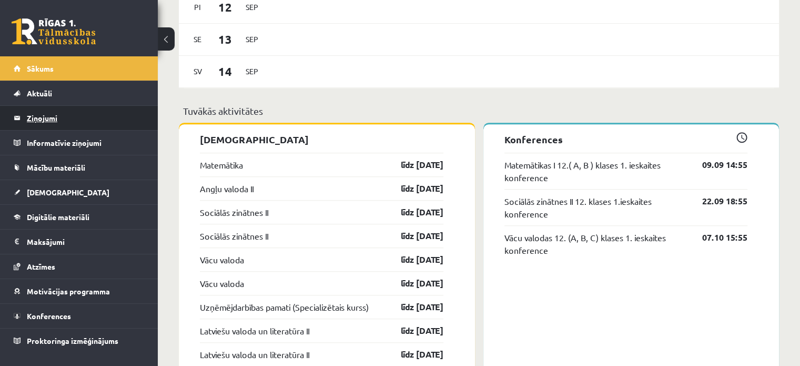
click at [41, 122] on legend "Ziņojumi 0" at bounding box center [86, 118] width 118 height 24
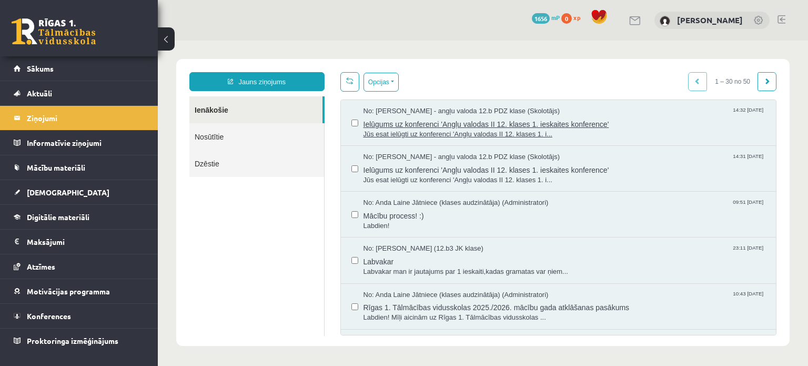
click at [461, 116] on span "Ielūgums uz konferenci 'Angļu valodas II 12. klases 1. ieskaites konference'" at bounding box center [565, 122] width 403 height 13
click at [400, 221] on span "Labdien!" at bounding box center [565, 226] width 403 height 10
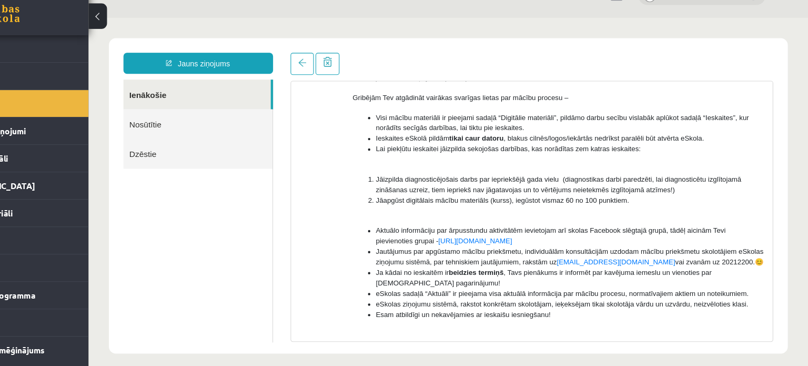
scroll to position [106, 0]
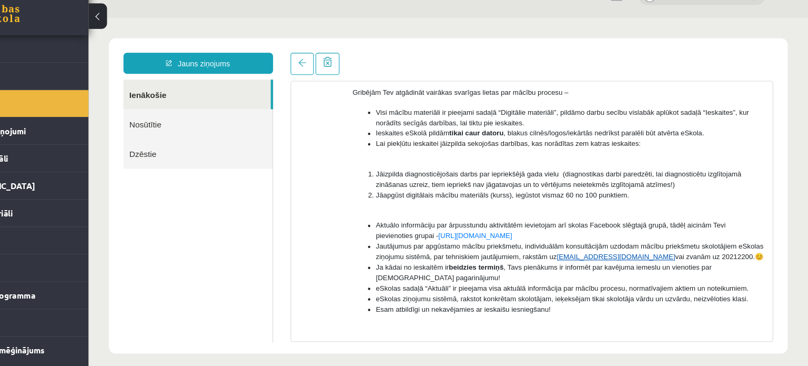
click at [554, 234] on link "[EMAIL_ADDRESS][DOMAIN_NAME]" at bounding box center [564, 232] width 107 height 7
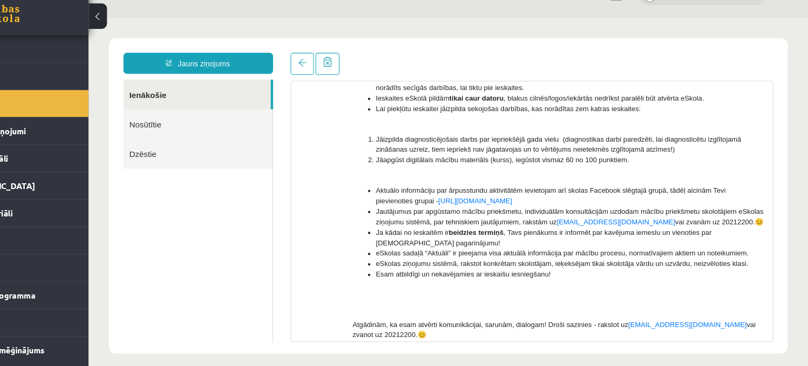
scroll to position [173, 0]
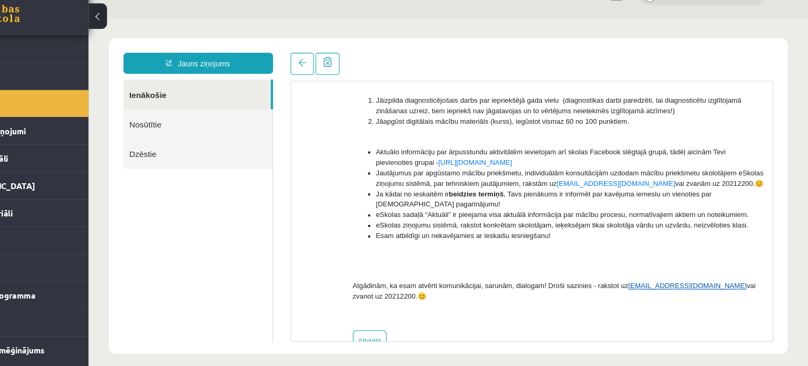
click at [584, 261] on link "[EMAIL_ADDRESS][DOMAIN_NAME]" at bounding box center [629, 259] width 107 height 7
click at [559, 165] on link "[EMAIL_ADDRESS][DOMAIN_NAME]" at bounding box center [564, 166] width 107 height 7
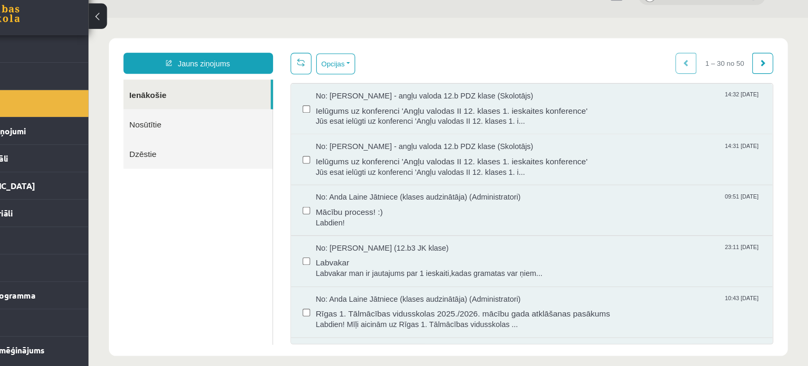
click at [151, 124] on link "Nosūtītie" at bounding box center [187, 113] width 135 height 27
